Goal: Task Accomplishment & Management: Manage account settings

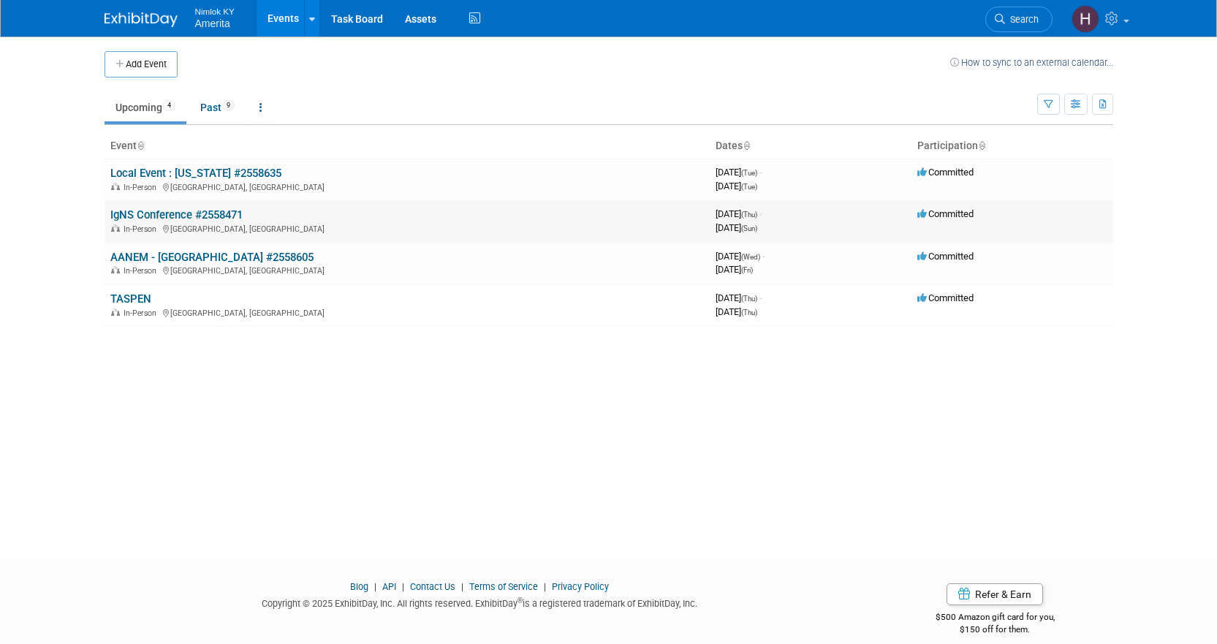
click at [145, 213] on link "IgNS Conference #2558471" at bounding box center [176, 214] width 132 height 13
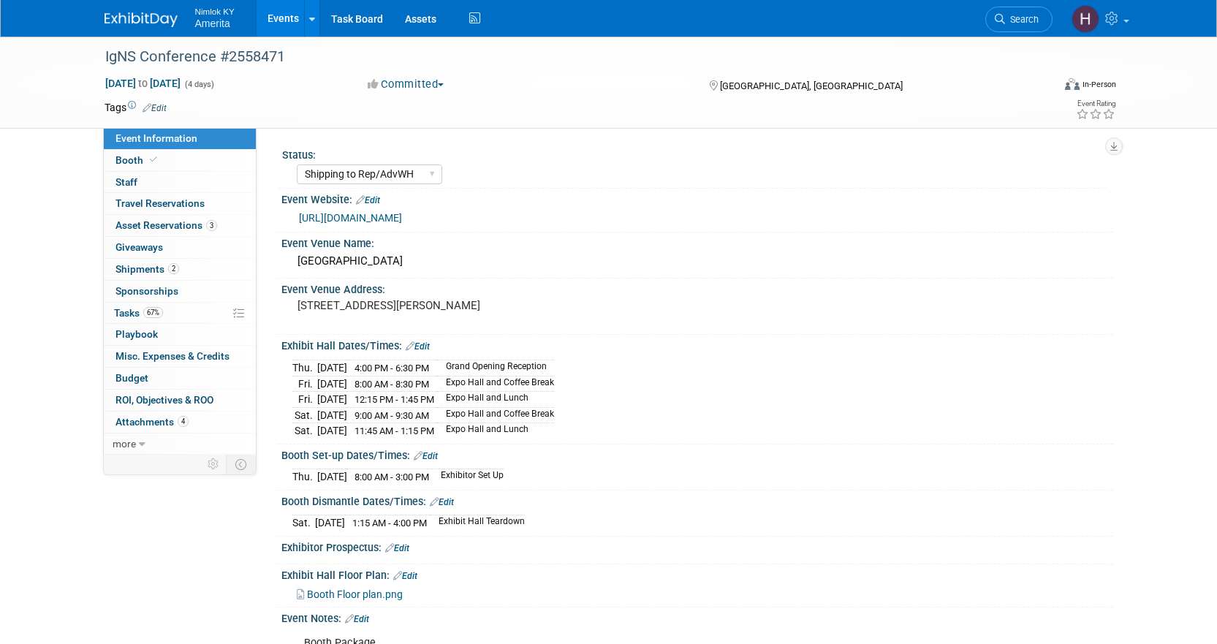
select select "Shipping to Rep/AdvWH"
click at [137, 315] on span "Tasks 67%" at bounding box center [138, 313] width 49 height 12
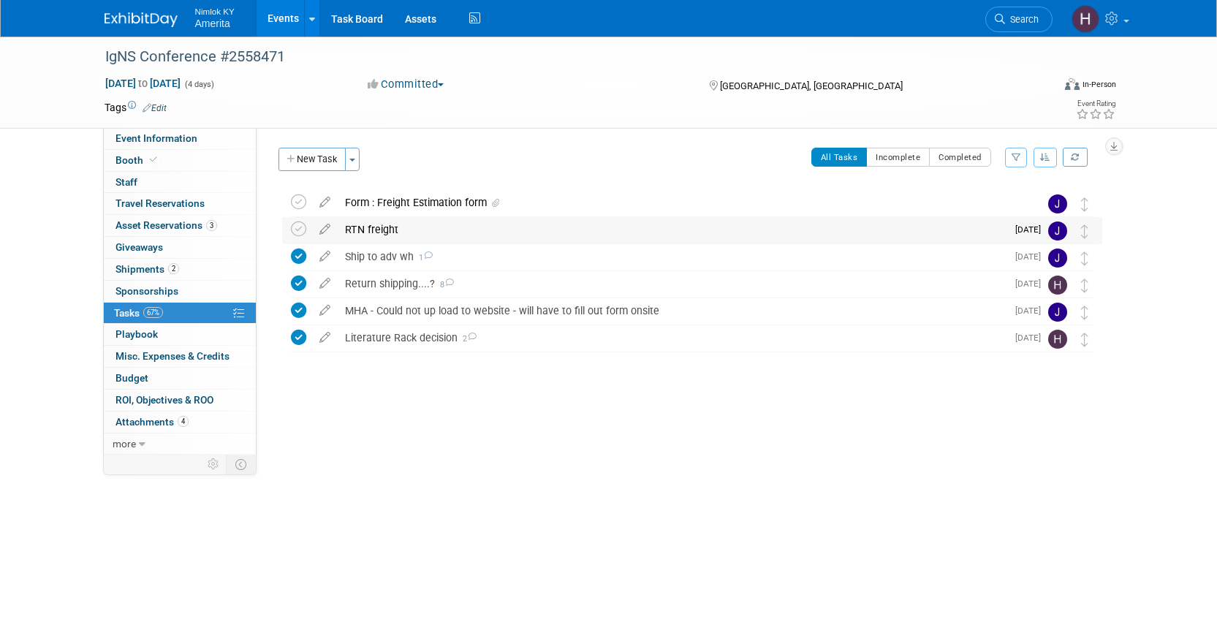
click at [410, 235] on div "RTN freight" at bounding box center [672, 229] width 669 height 25
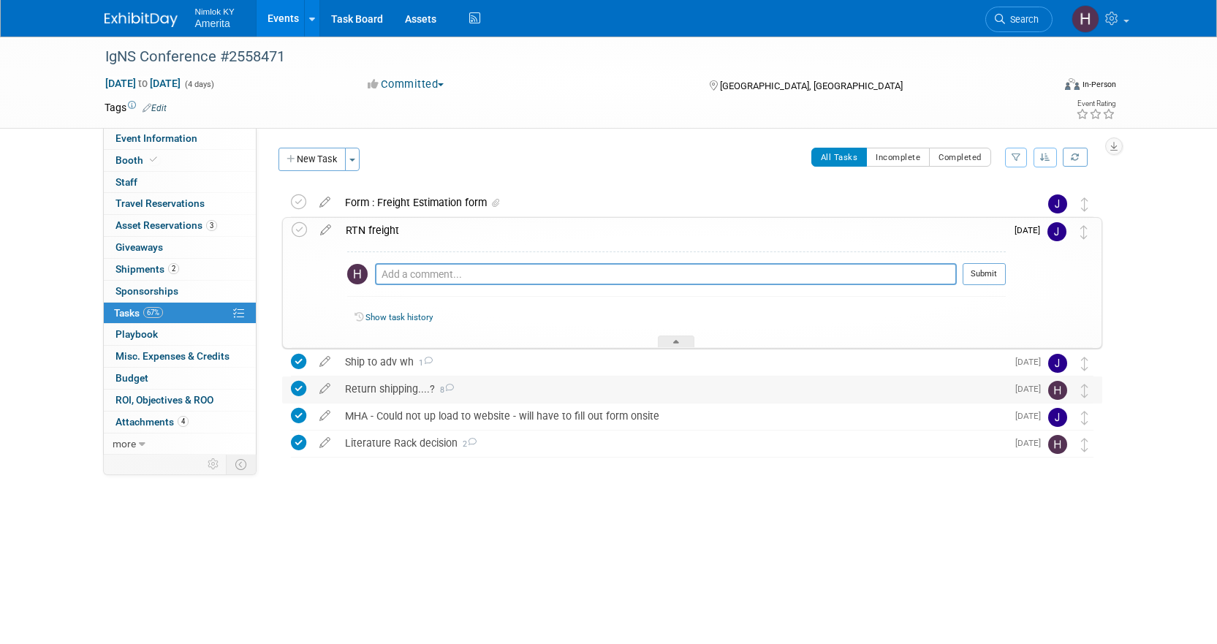
click at [364, 390] on div "Return shipping....? 8" at bounding box center [672, 389] width 669 height 25
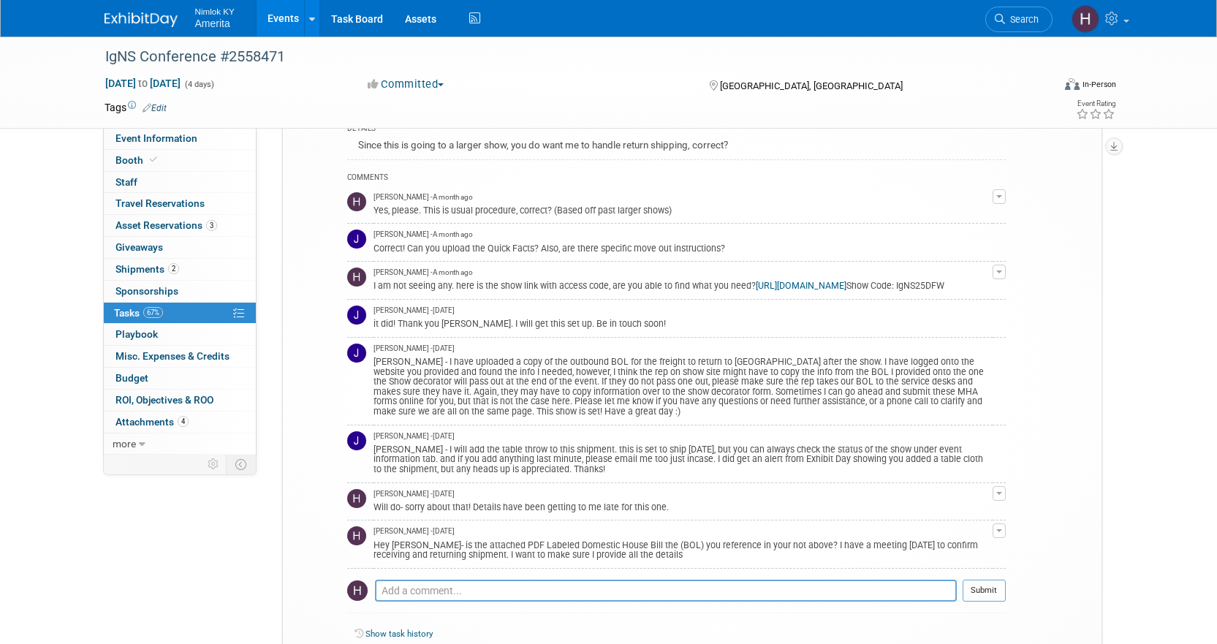
scroll to position [292, 0]
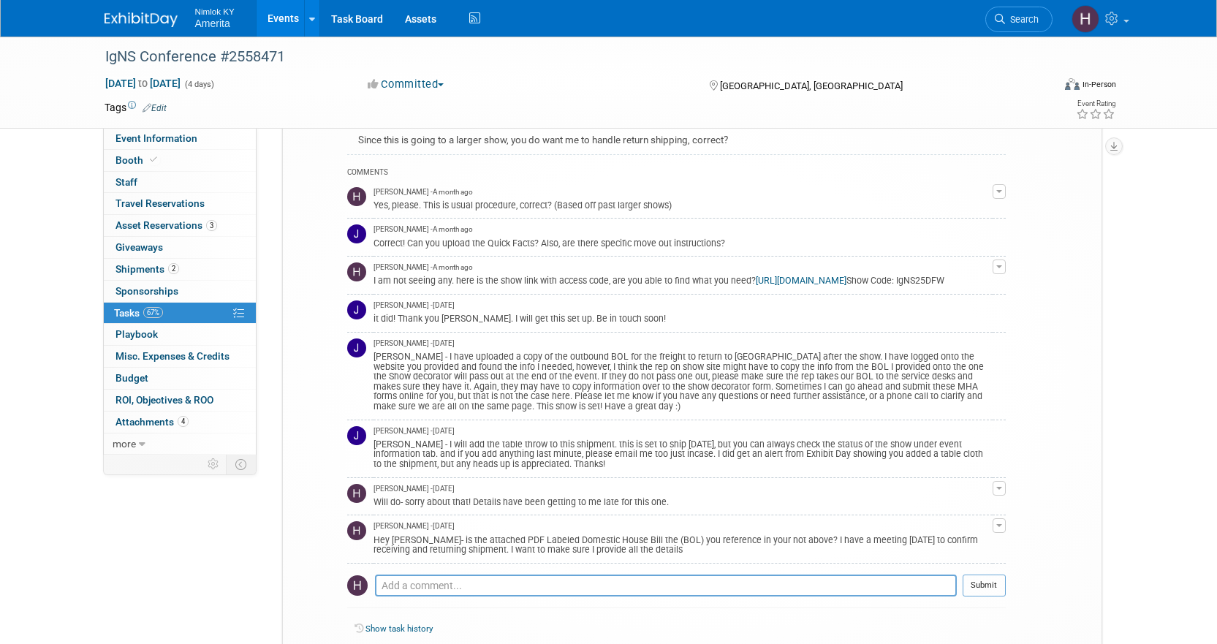
click at [863, 275] on div "I am not seeing any. here is the show link with access code, are you able to fi…" at bounding box center [683, 280] width 619 height 14
drag, startPoint x: 453, startPoint y: 295, endPoint x: 399, endPoint y: 299, distance: 54.3
click at [399, 295] on td "Hannah Durbin - A month ago I am not seeing any. here is the show link with acc…" at bounding box center [683, 276] width 619 height 38
copy div "IgNS25DFW"
click at [782, 276] on link "https://c1tradeshowservices.com/order-services/" at bounding box center [801, 281] width 91 height 10
